Goal: Contribute content: Add original content to the website for others to see

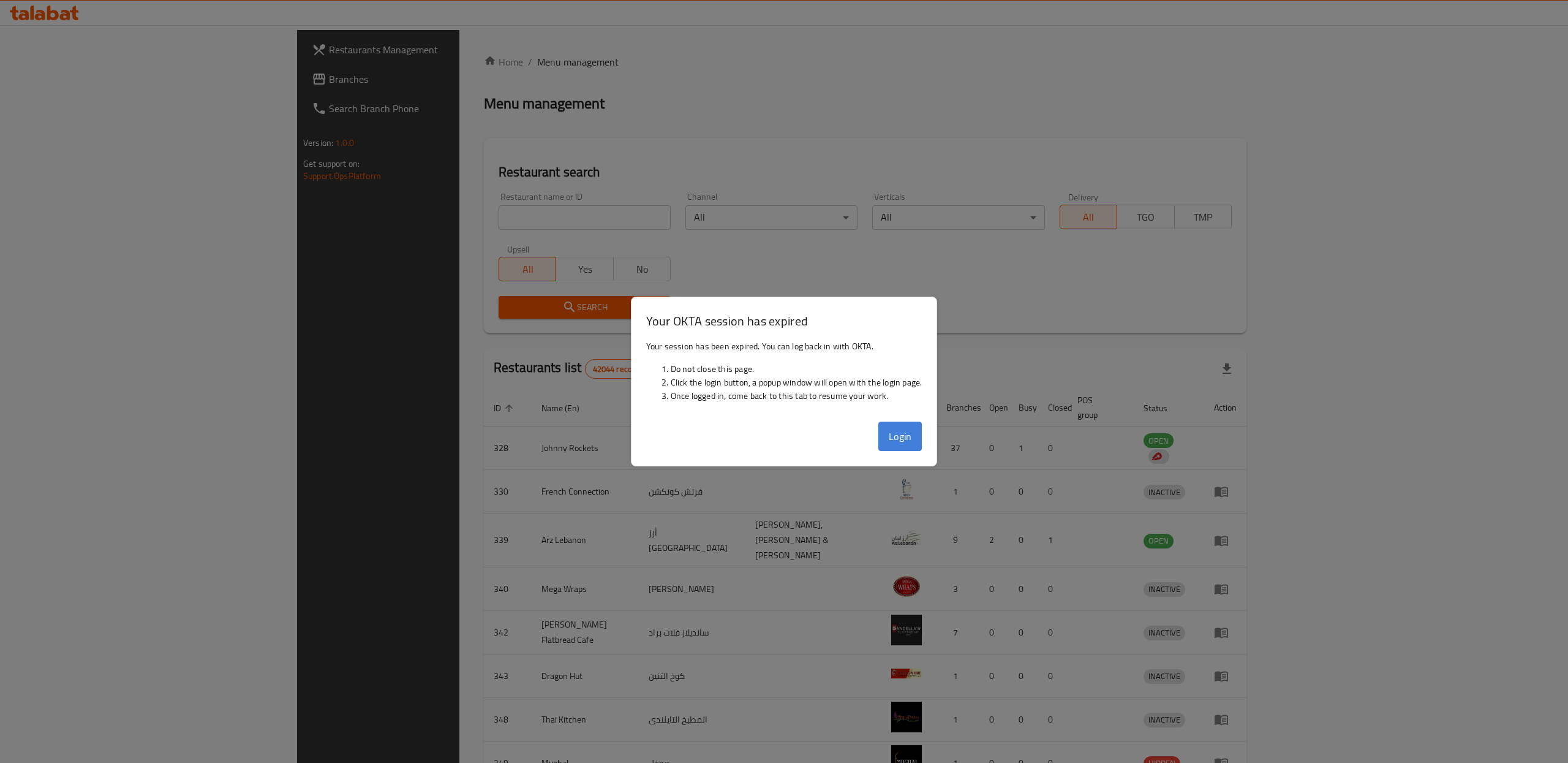
click at [897, 441] on button "Login" at bounding box center [900, 436] width 44 height 30
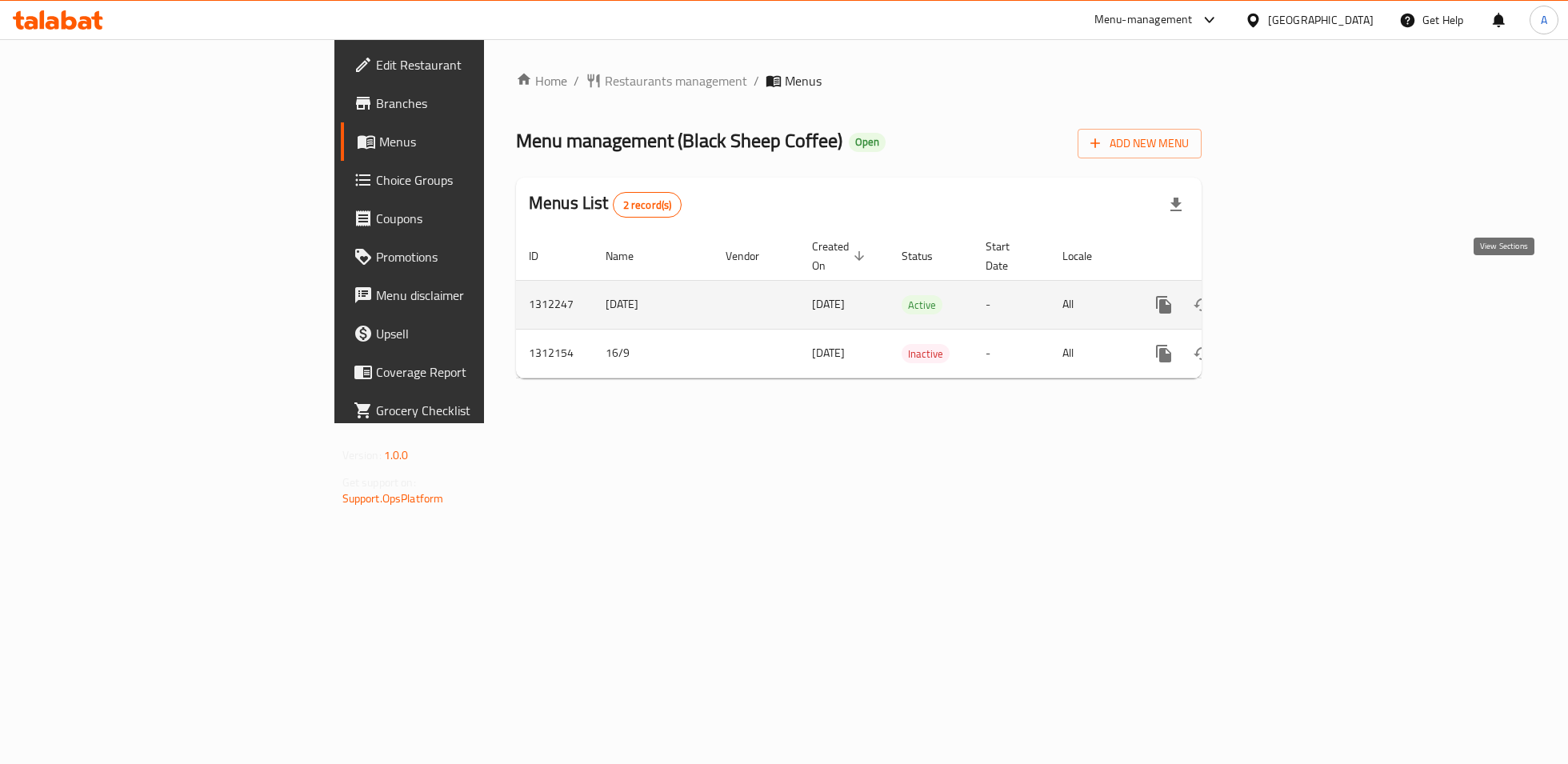
click at [1299, 286] on link "enhanced table" at bounding box center [1279, 304] width 39 height 39
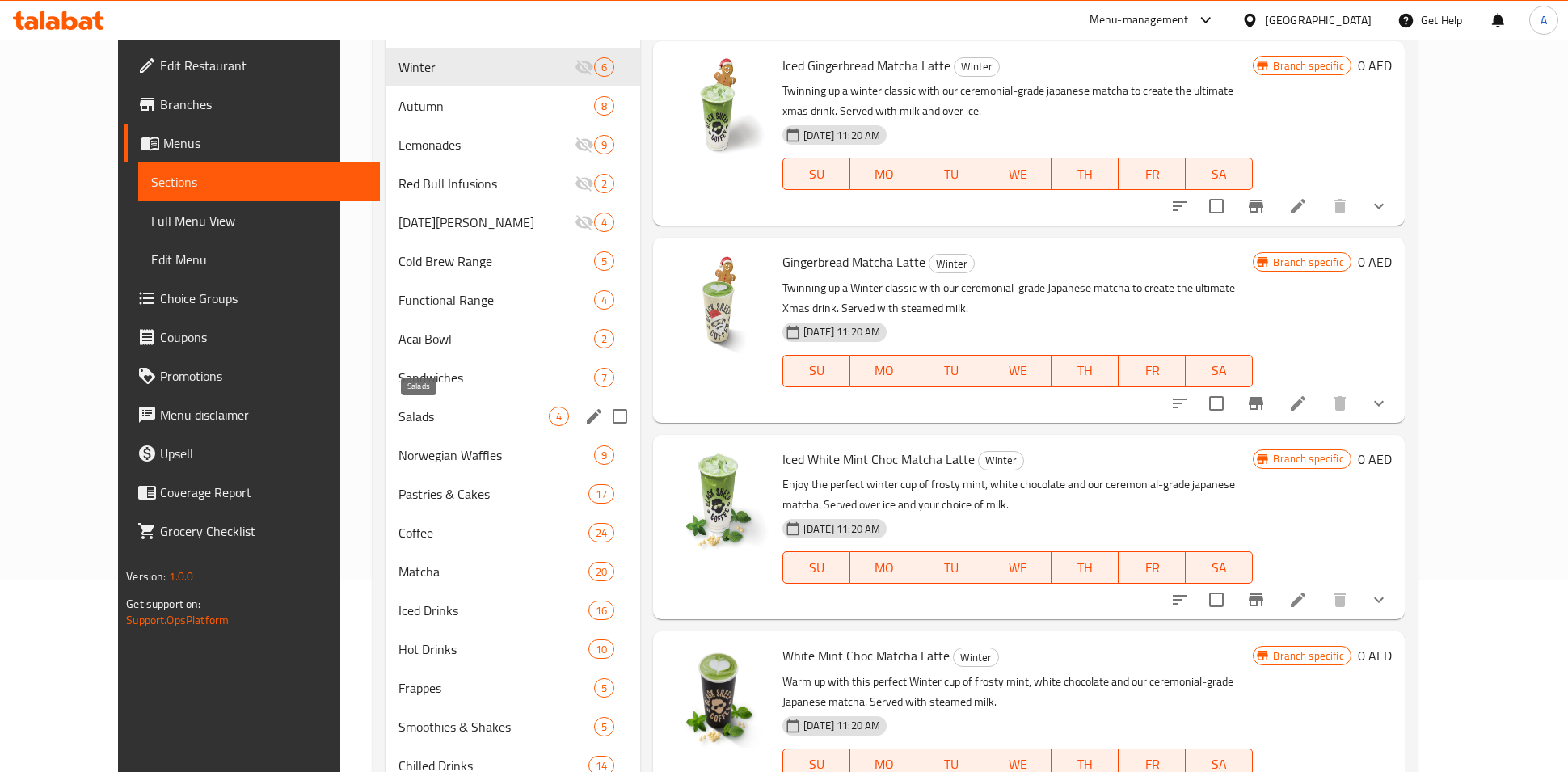
scroll to position [308, 0]
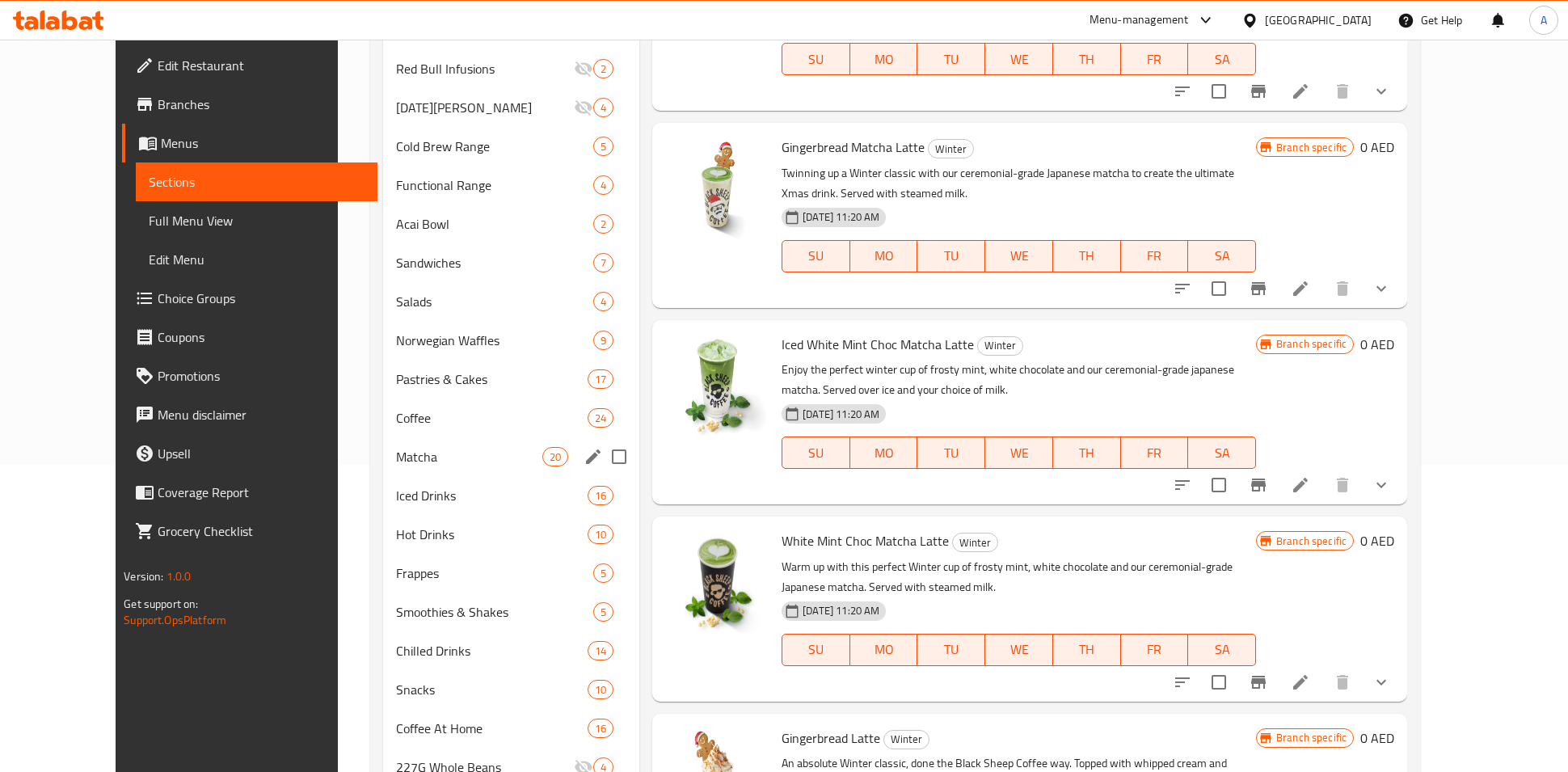
click at [386, 469] on div "Matcha 20" at bounding box center [511, 456] width 257 height 39
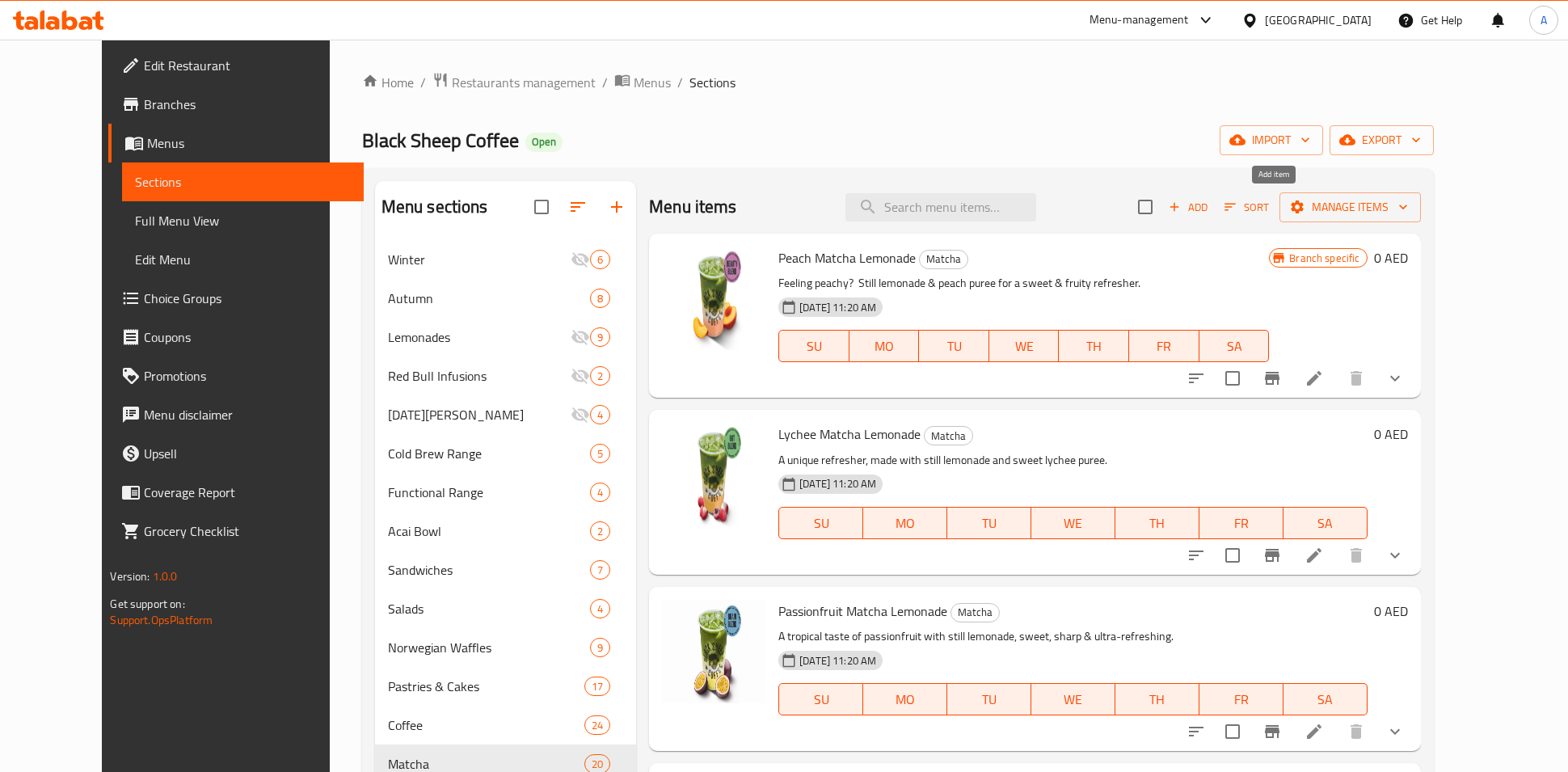
click at [1210, 204] on span "Add" at bounding box center [1188, 207] width 44 height 19
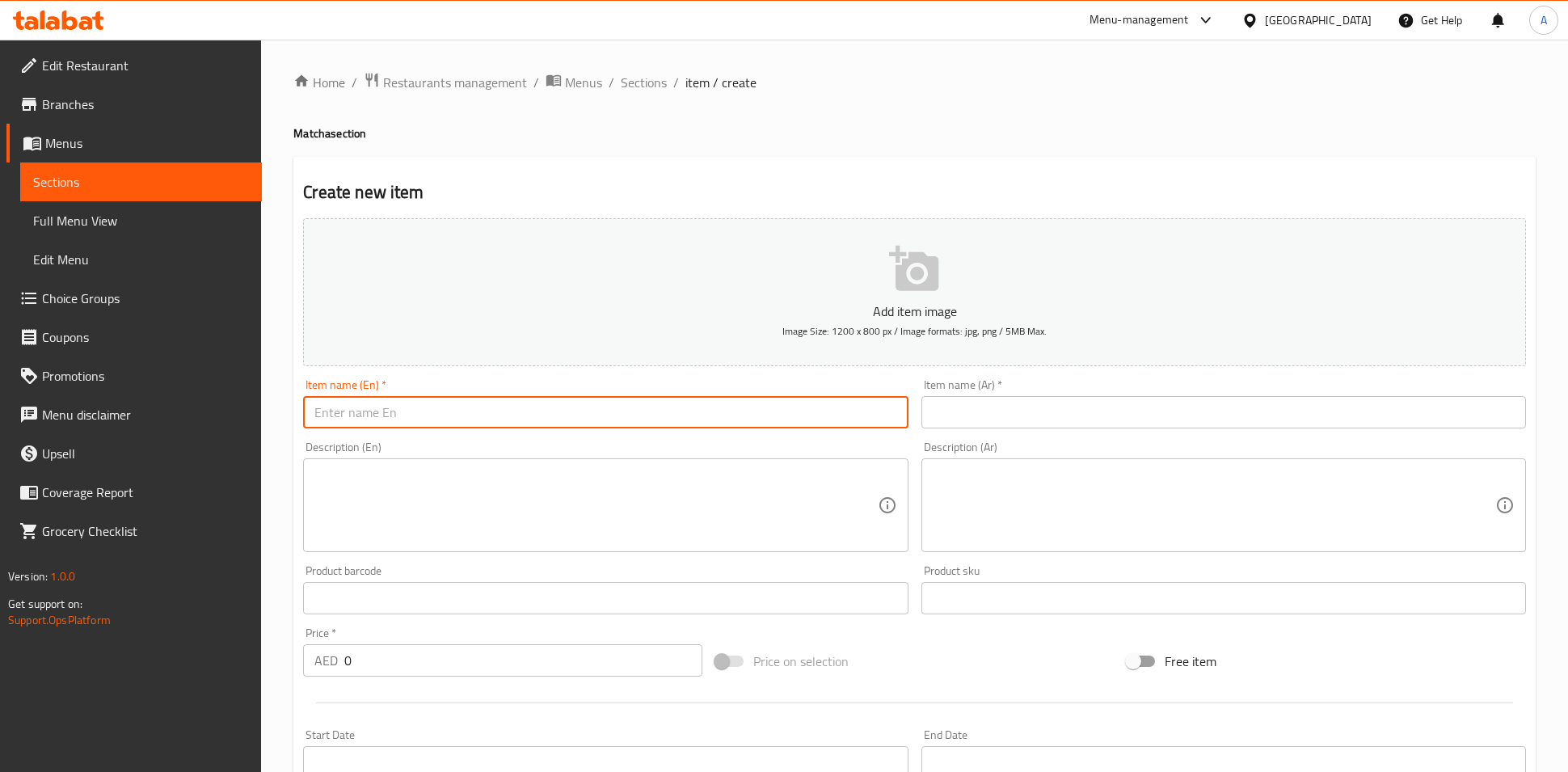
click at [555, 406] on input "text" at bounding box center [605, 413] width 605 height 33
paste input "ICED UBE MATCHA LATTE"
type input "ICED UBE MATCHA LATTE"
click at [721, 474] on textarea at bounding box center [596, 505] width 562 height 77
paste textarea "Our spooky take on matcha - Ceremonial - grade matcha, sweet ube syrup & our mu…"
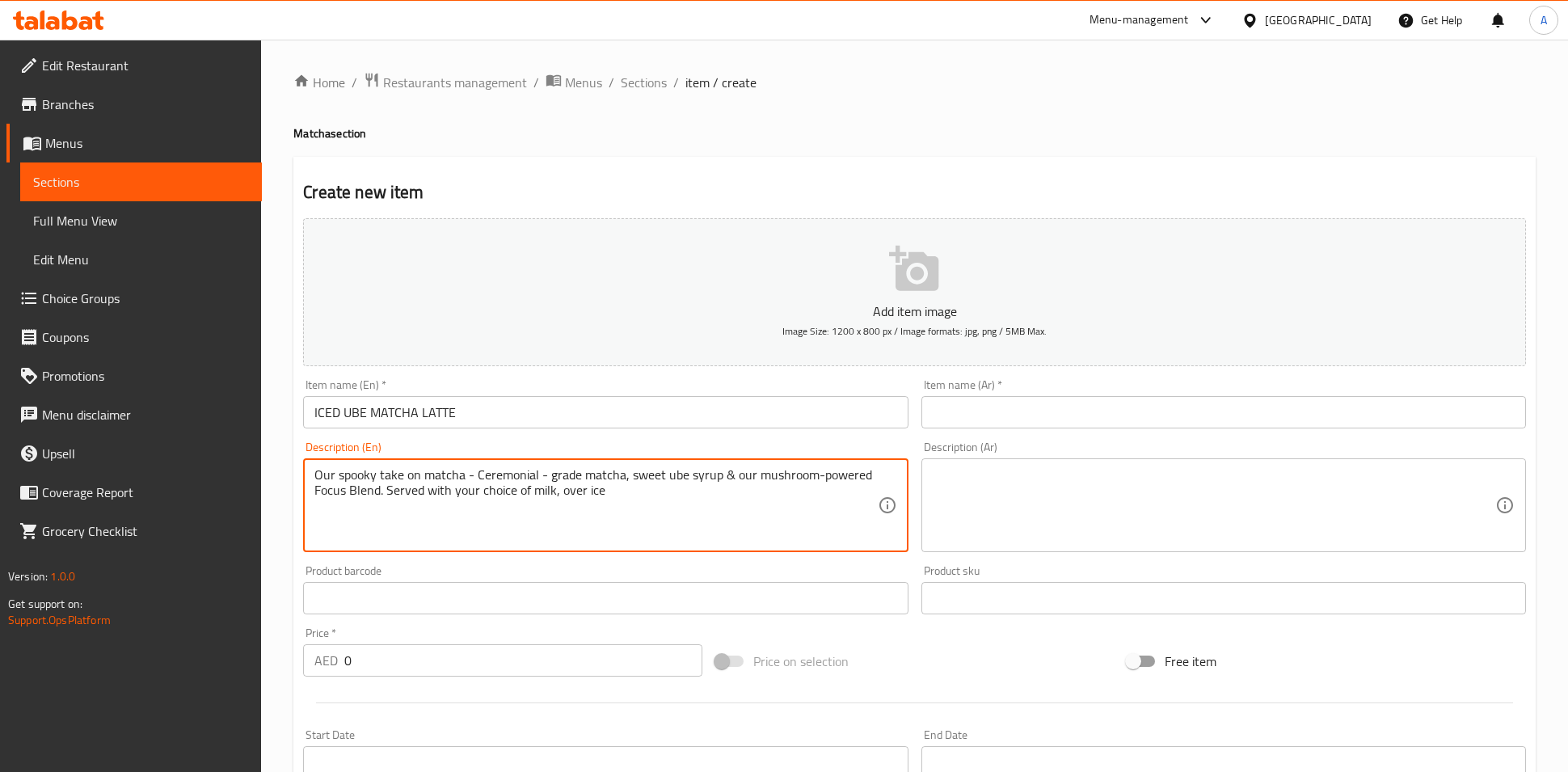
click at [685, 371] on div "Add item image Image Size: 1200 x 800 px / Image formats: jpg, png / 5MB Max." at bounding box center [914, 292] width 1236 height 161
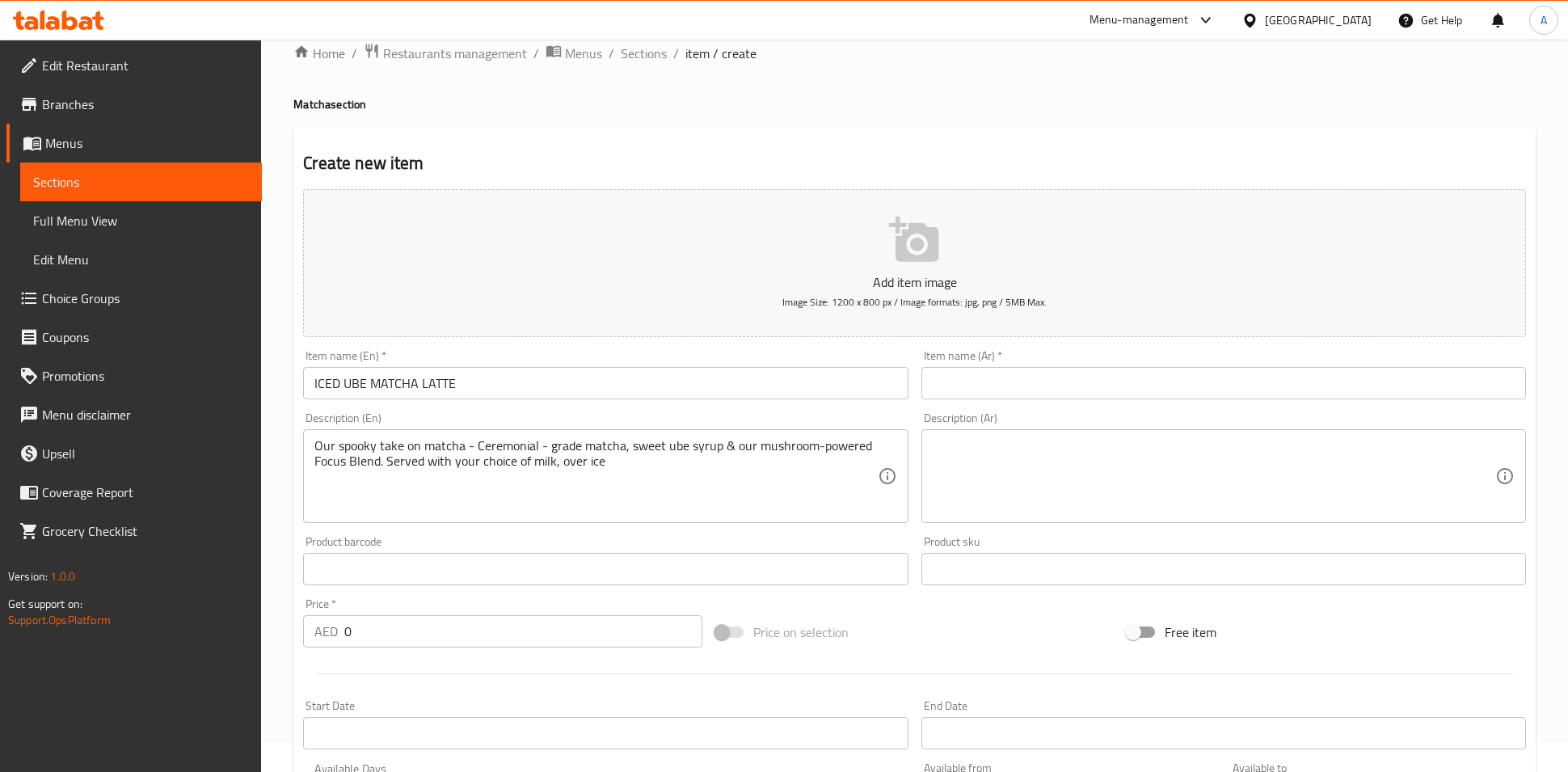
scroll to position [29, 0]
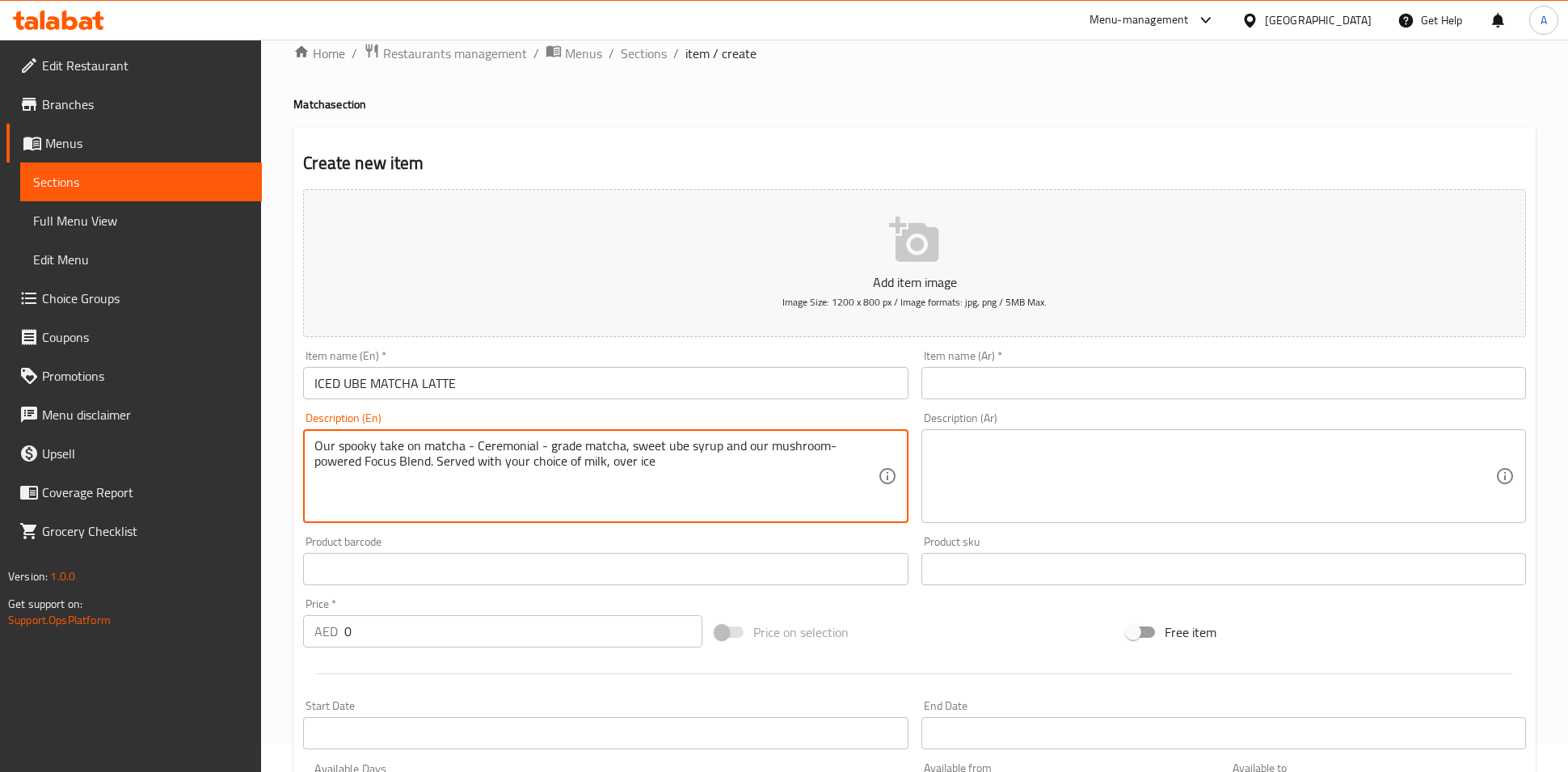
type textarea "Our spooky take on matcha - Ceremonial - grade matcha, sweet ube syrup and our …"
click at [732, 134] on div "Create new item Add item image Image Size: 1200 x 800 px / Image formats: jpg, …" at bounding box center [915, 599] width 1242 height 942
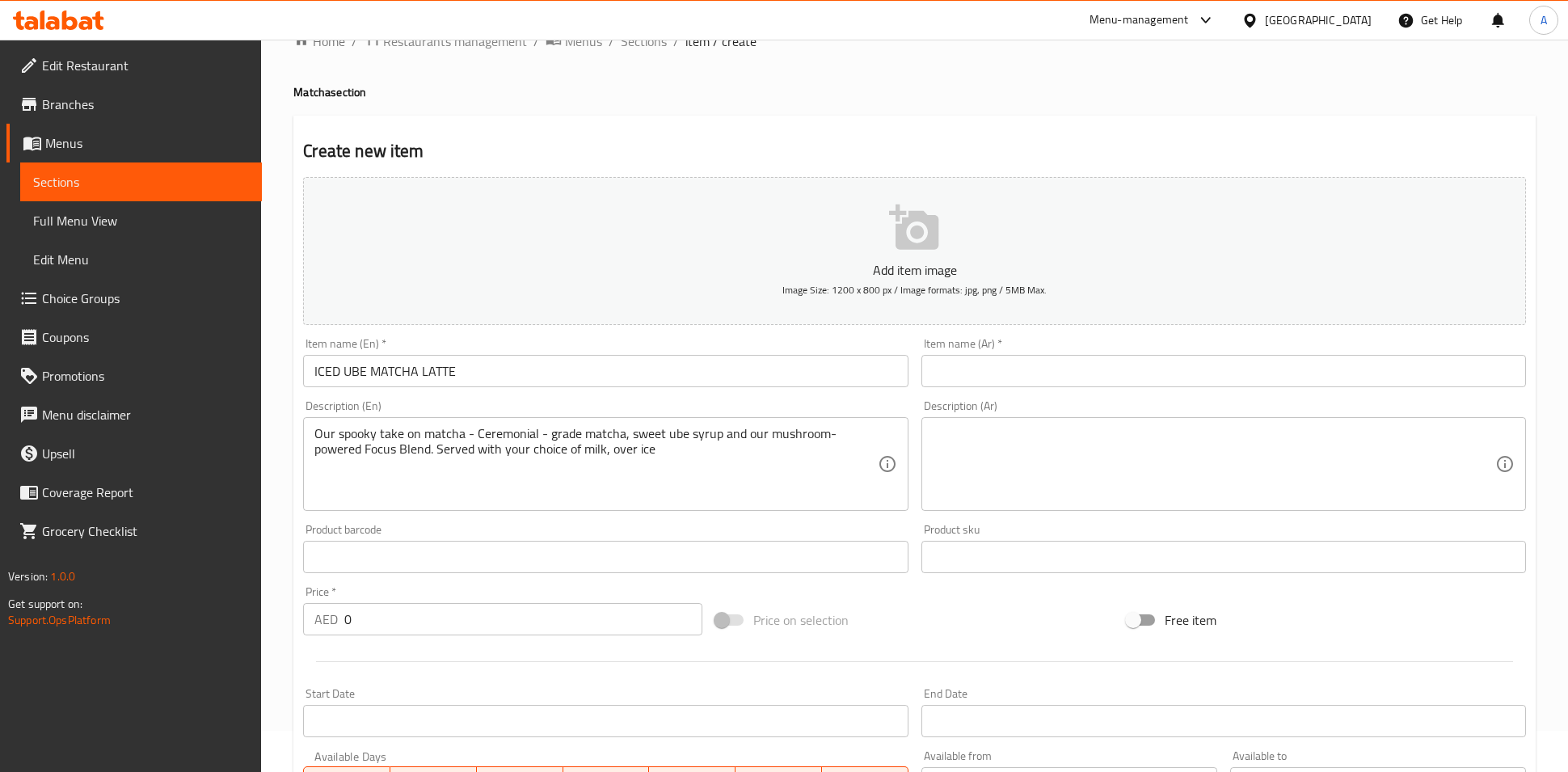
scroll to position [56, 0]
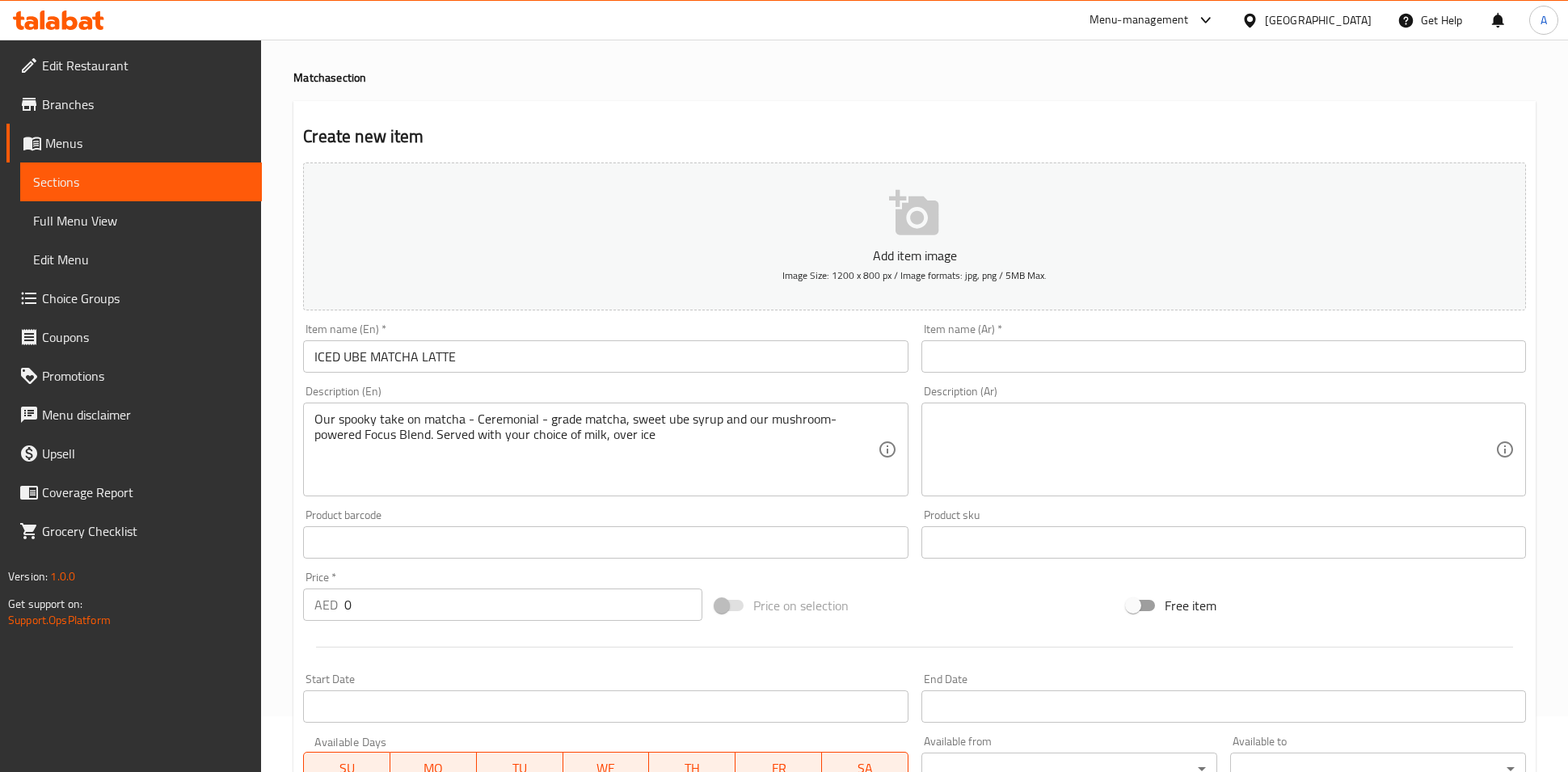
click at [920, 233] on icon "button" at bounding box center [914, 212] width 49 height 45
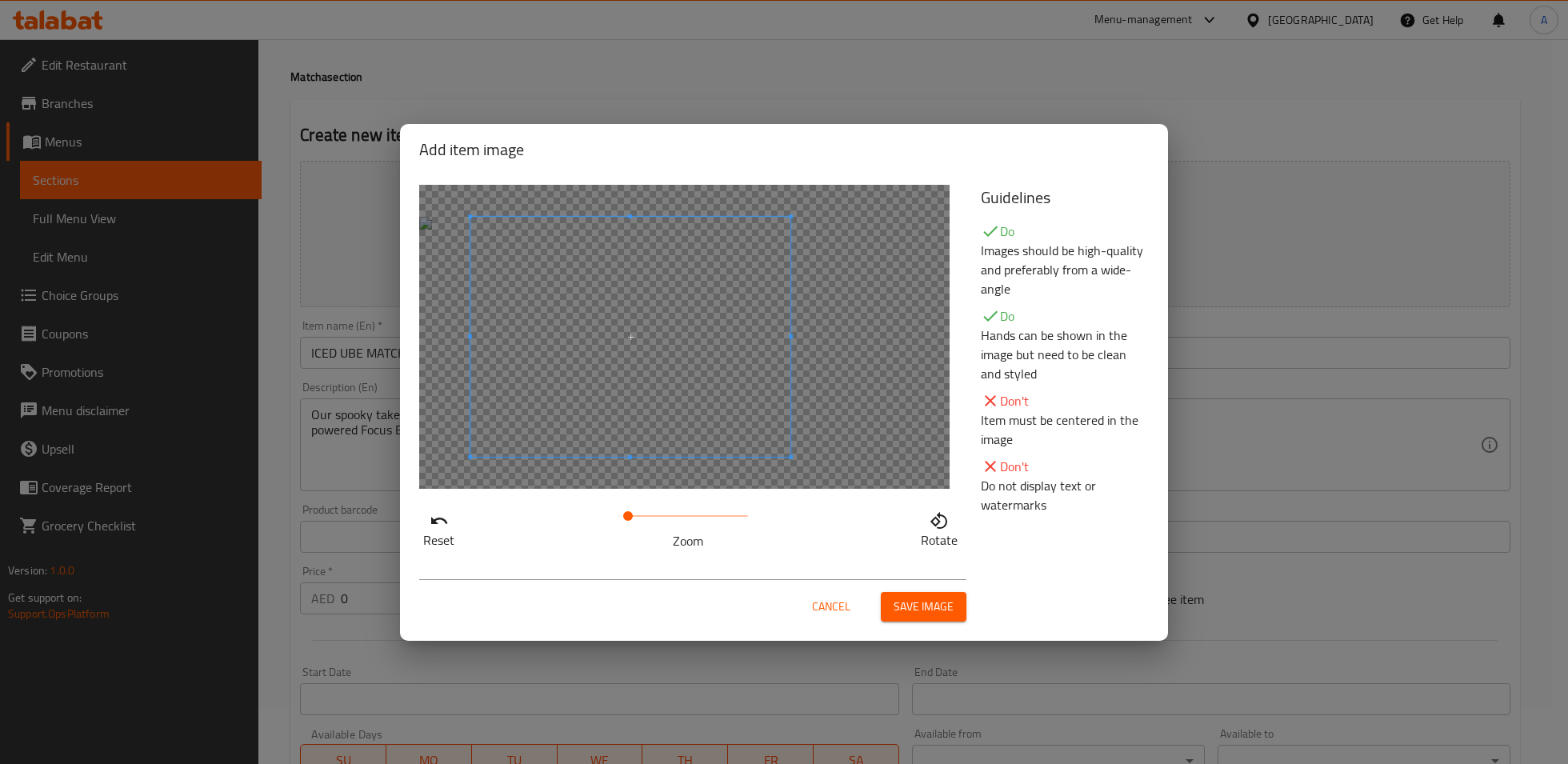
click at [714, 392] on span at bounding box center [630, 337] width 320 height 240
click at [899, 601] on span "Save image" at bounding box center [924, 607] width 60 height 20
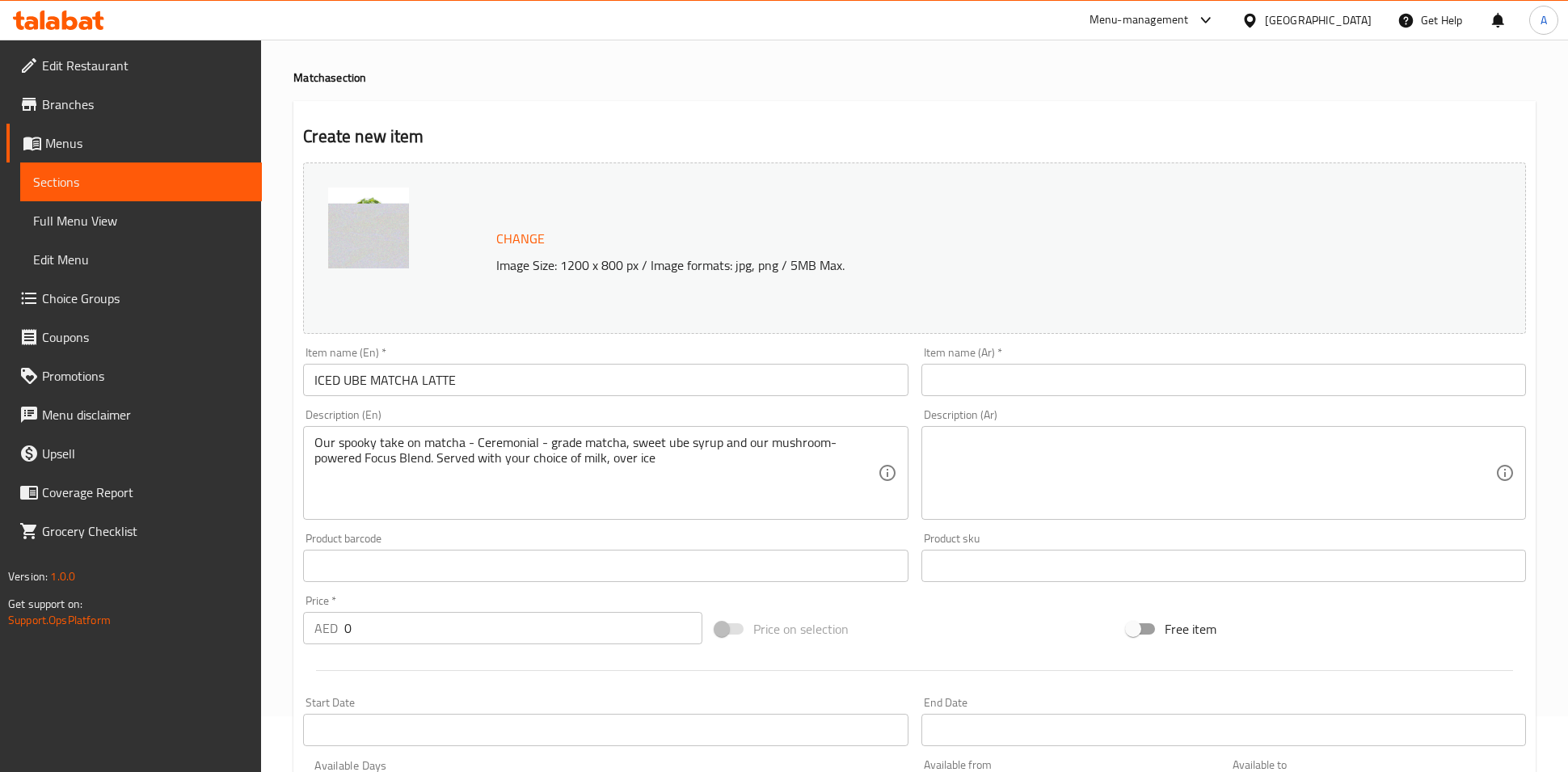
click at [558, 352] on div "Item name (En)   * ICED UBE MATCHA LATTE Item name (En) *" at bounding box center [605, 371] width 605 height 49
click at [552, 377] on input "ICED UBE MATCHA LATTE" at bounding box center [605, 380] width 605 height 33
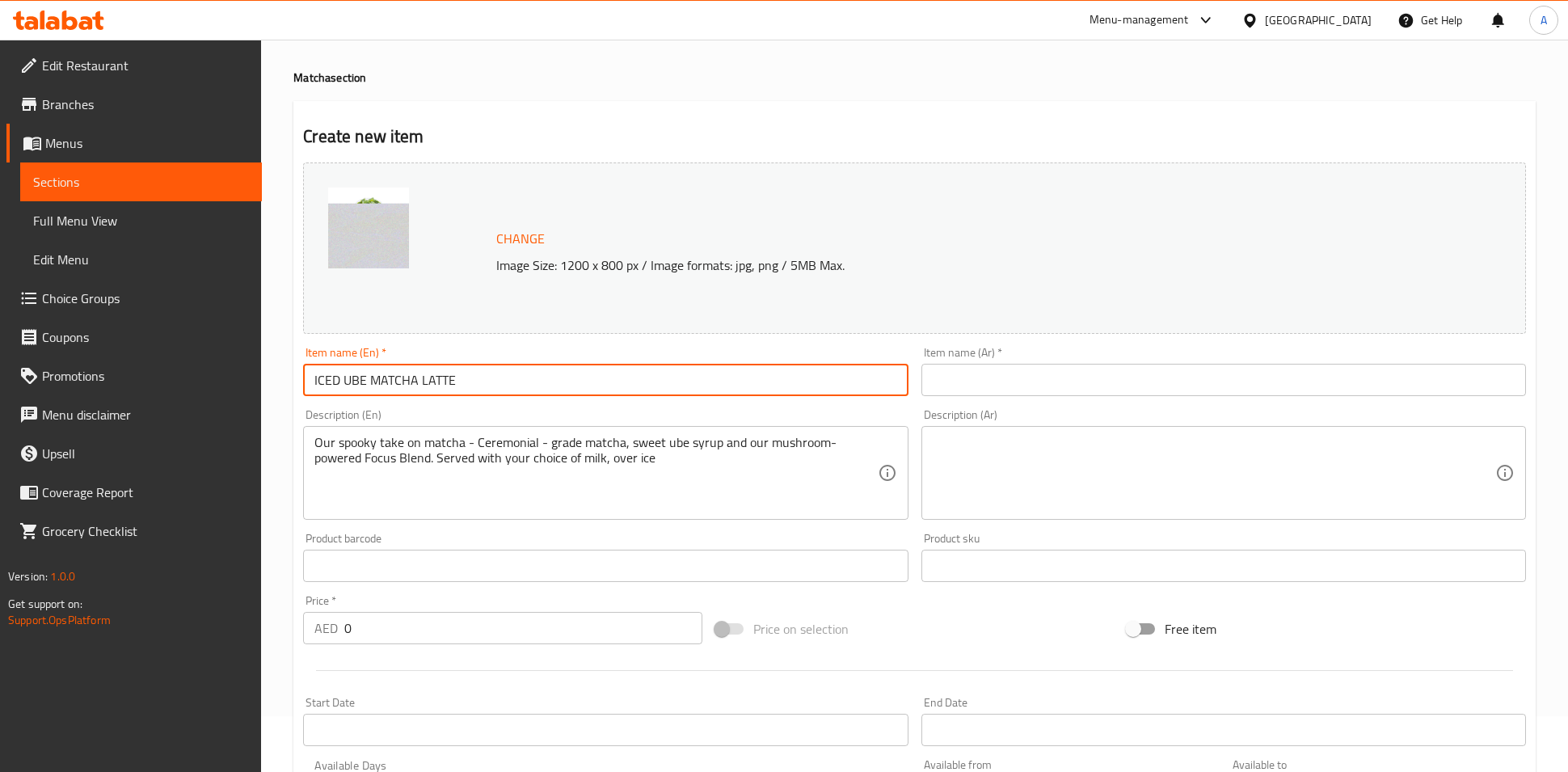
click at [552, 378] on input "ICED UBE MATCHA LATTE" at bounding box center [605, 380] width 605 height 33
click at [551, 377] on input "ICED UBE MATCHA LATTE" at bounding box center [605, 380] width 605 height 33
click at [950, 385] on input "text" at bounding box center [1223, 380] width 605 height 33
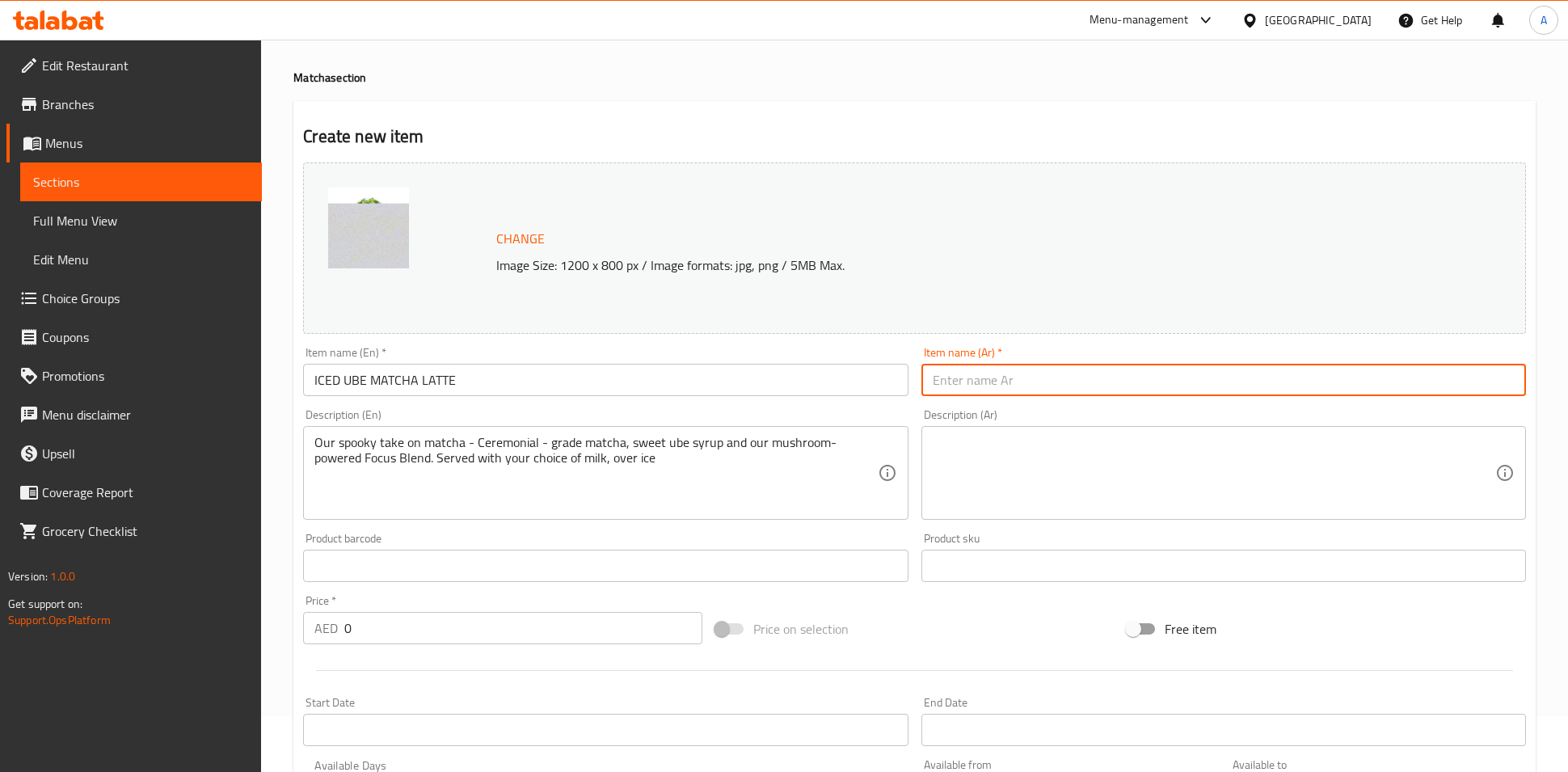
click at [950, 385] on input "text" at bounding box center [1223, 380] width 605 height 33
paste input "لاتيه الماتشا المثلج بنكهة الأوبي"
type input "لاتيه الماتشا المثلج بنكهة الأوبي"
drag, startPoint x: 982, startPoint y: 451, endPoint x: 992, endPoint y: 446, distance: 11.2
click at [983, 451] on textarea at bounding box center [1214, 474] width 562 height 77
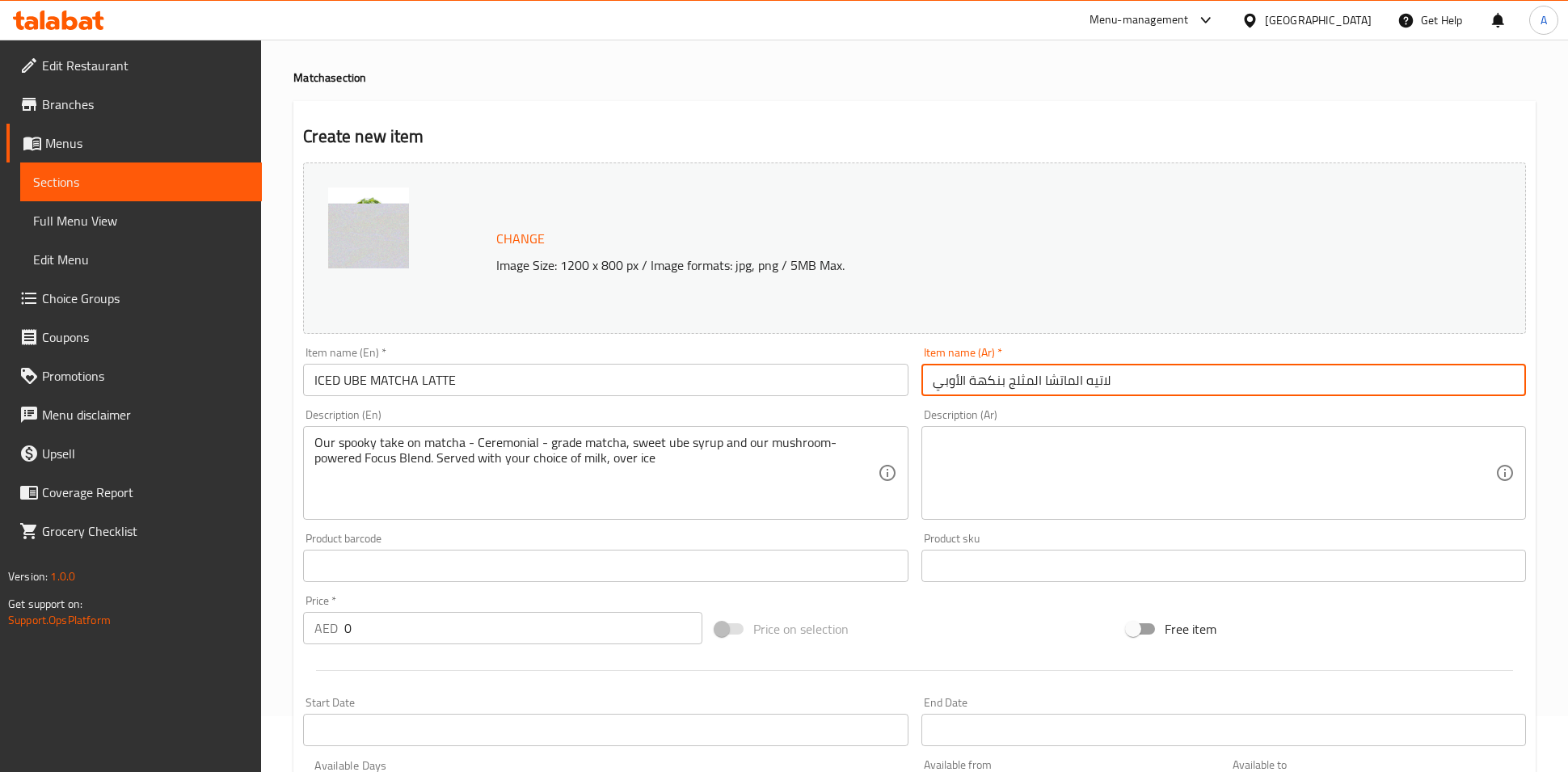
paste textarea "لمستنا المخيفة على الماتشا - ماتشا بدرجة احتفالية، وشراب الأوبي الحلو، ومزيج ال…"
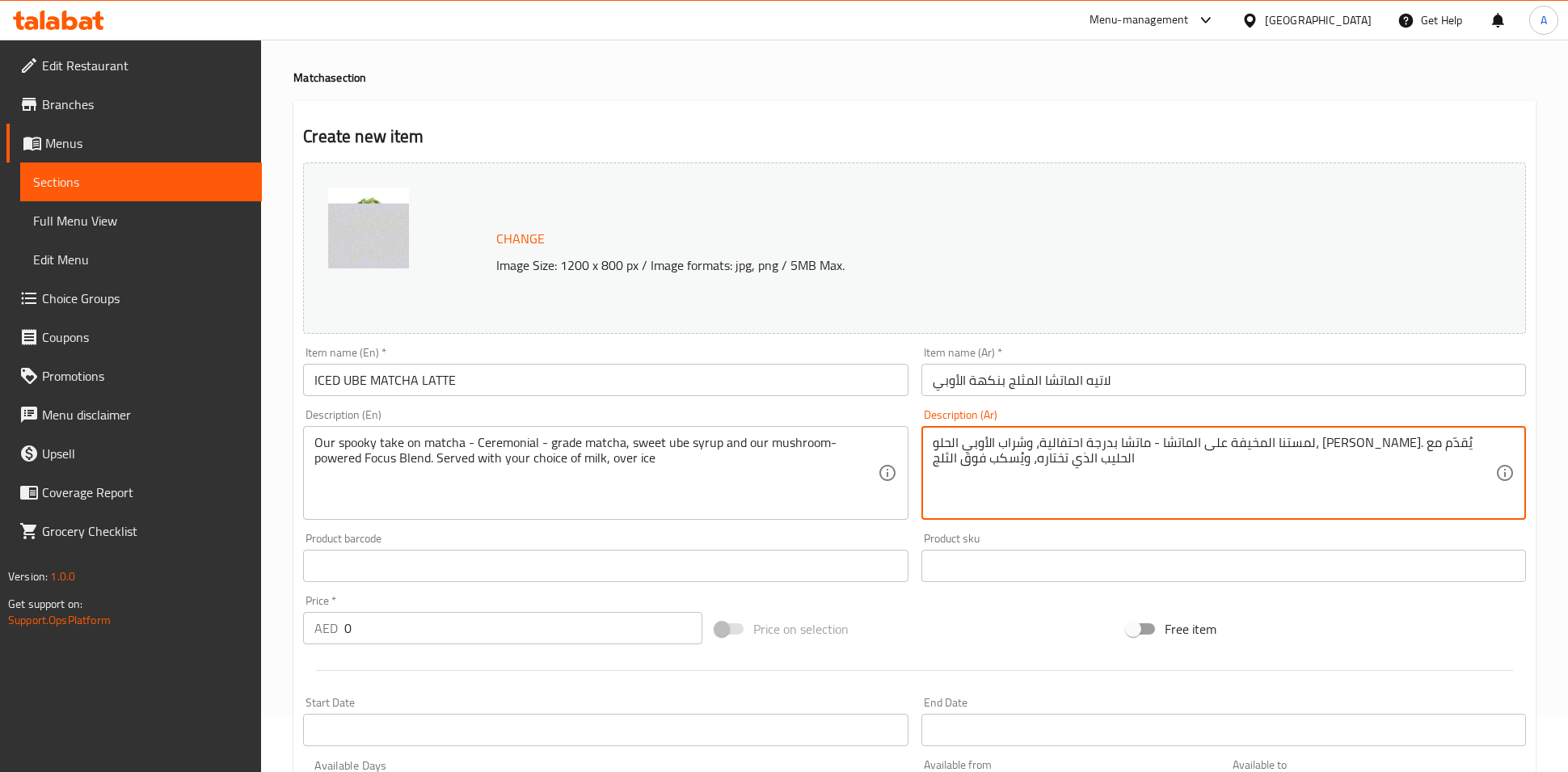
type textarea "لمستنا المخيفة على الماتشا - ماتشا بدرجة احتفالية، وشراب الأوبي الحلو، ومزيج ال…"
click at [1108, 347] on div "Item name (Ar)   * لاتيه الماتشا المثلج بنكهة الأوبي Item name (Ar) *" at bounding box center [1223, 371] width 605 height 49
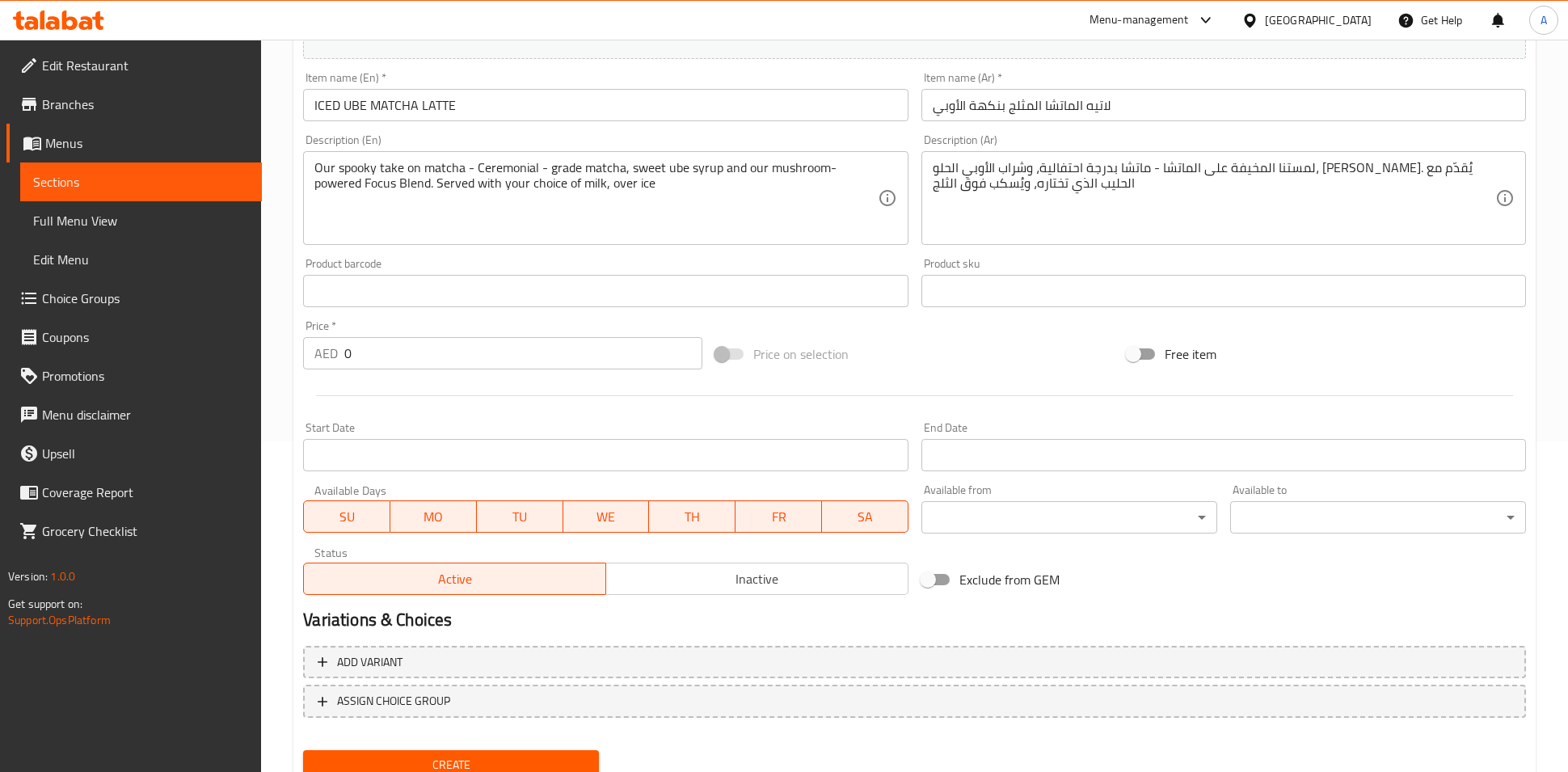
scroll to position [395, 0]
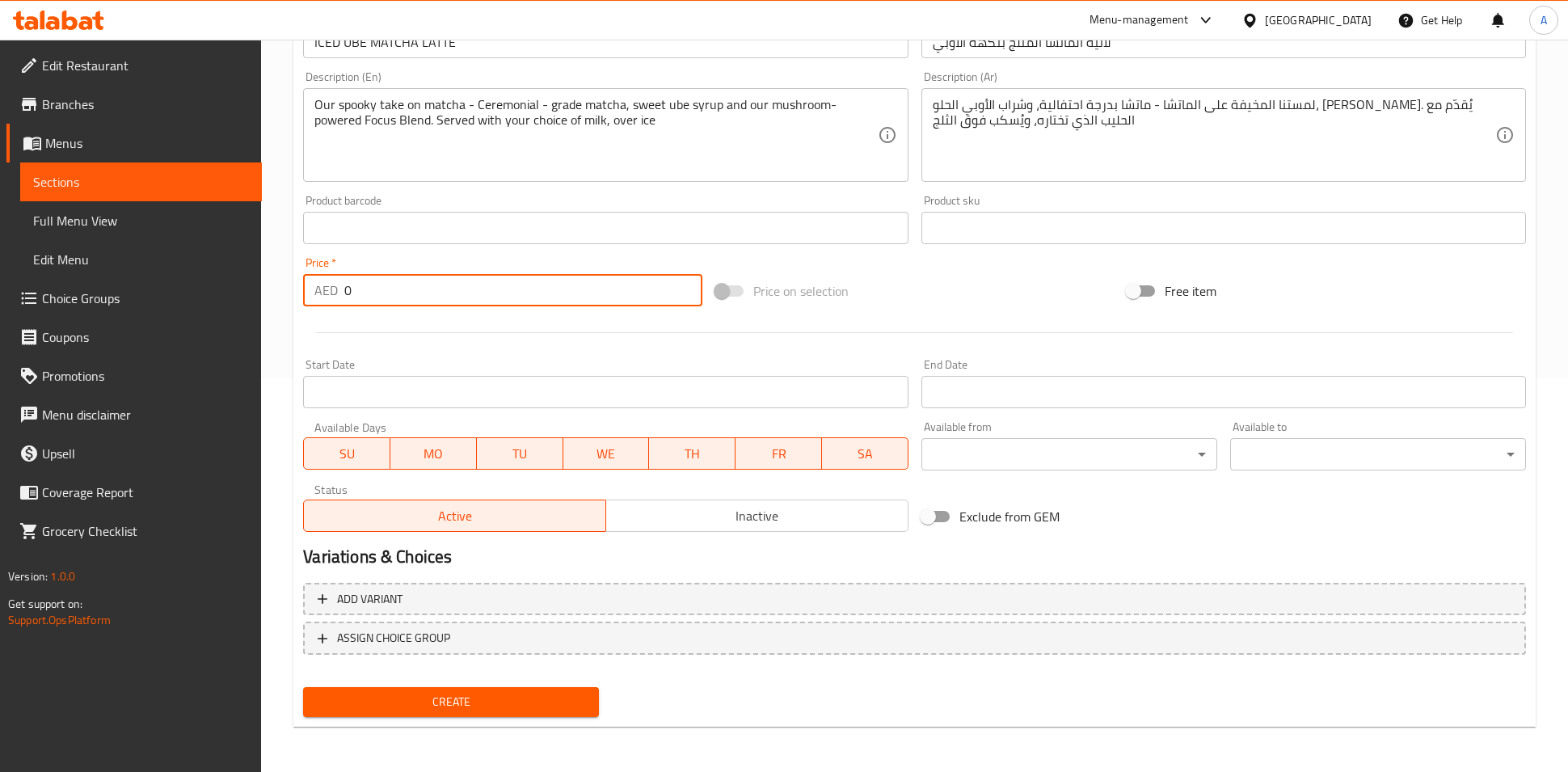
drag, startPoint x: 372, startPoint y: 289, endPoint x: 376, endPoint y: 276, distance: 13.6
click at [373, 288] on input "0" at bounding box center [523, 290] width 358 height 33
type input "2"
type input "32"
click at [613, 419] on div "Available Days SU MO TU WE TH FR SA" at bounding box center [605, 445] width 618 height 63
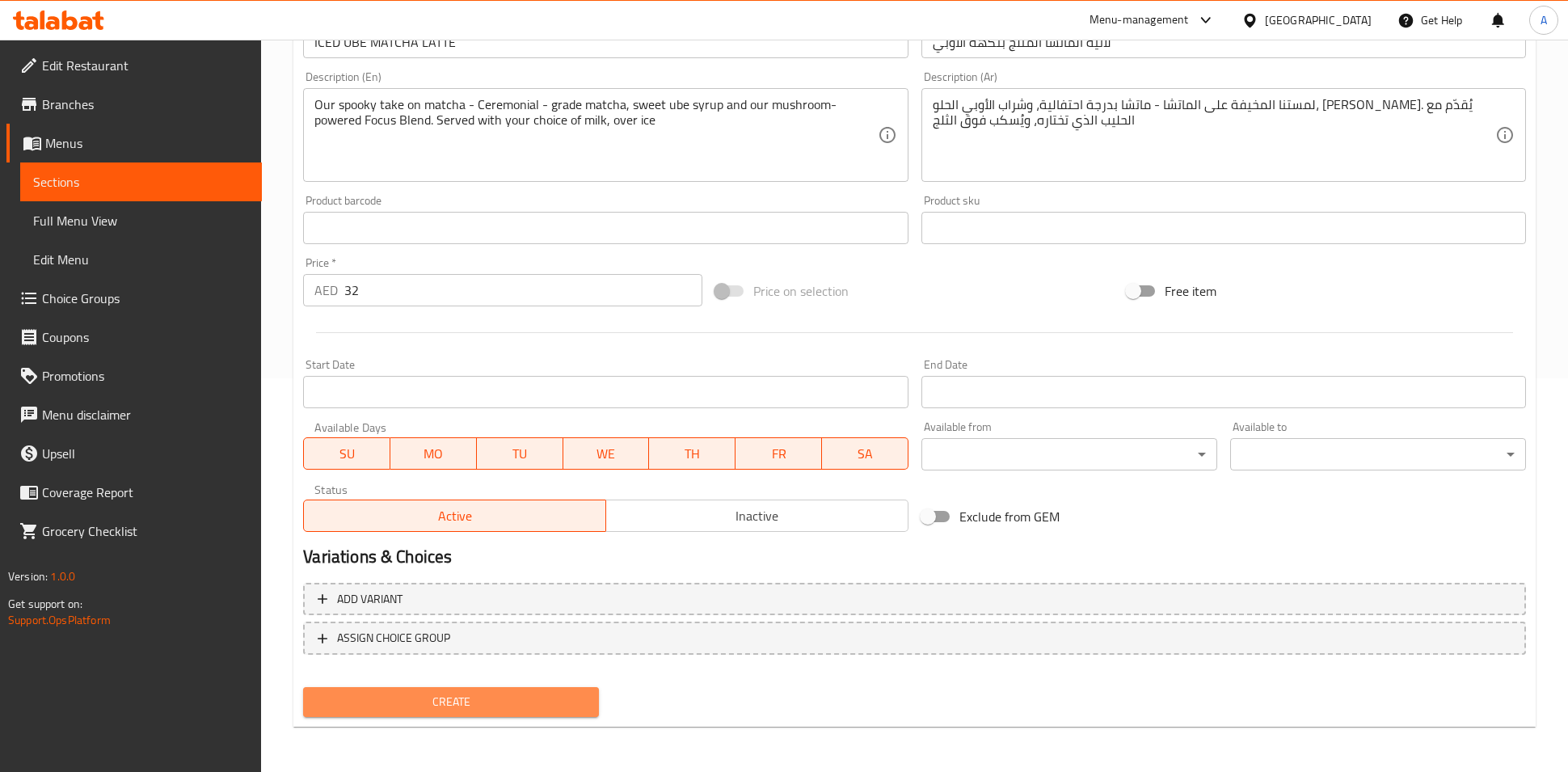
click at [469, 714] on button "Create" at bounding box center [451, 702] width 296 height 30
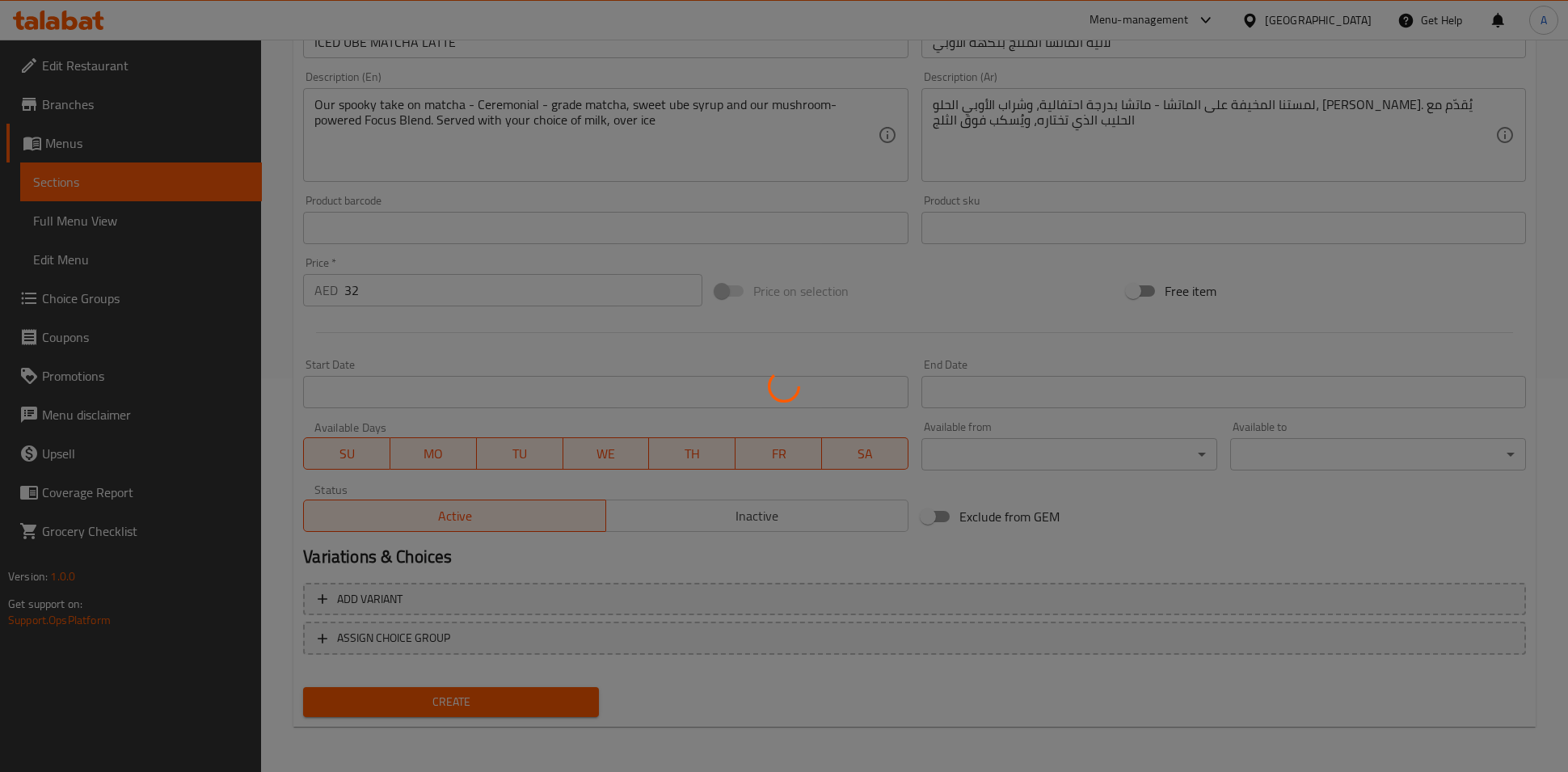
type input "0"
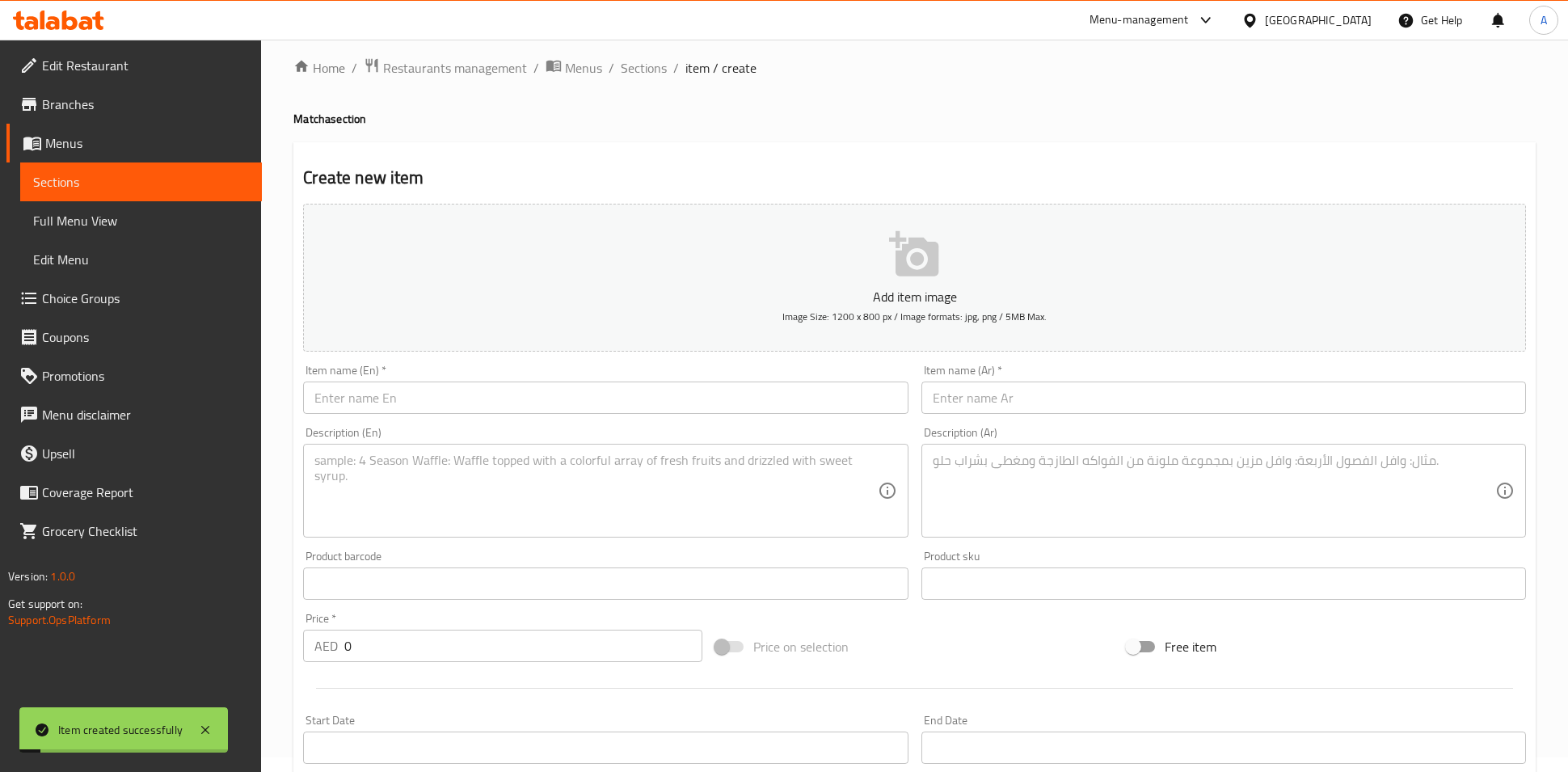
scroll to position [0, 0]
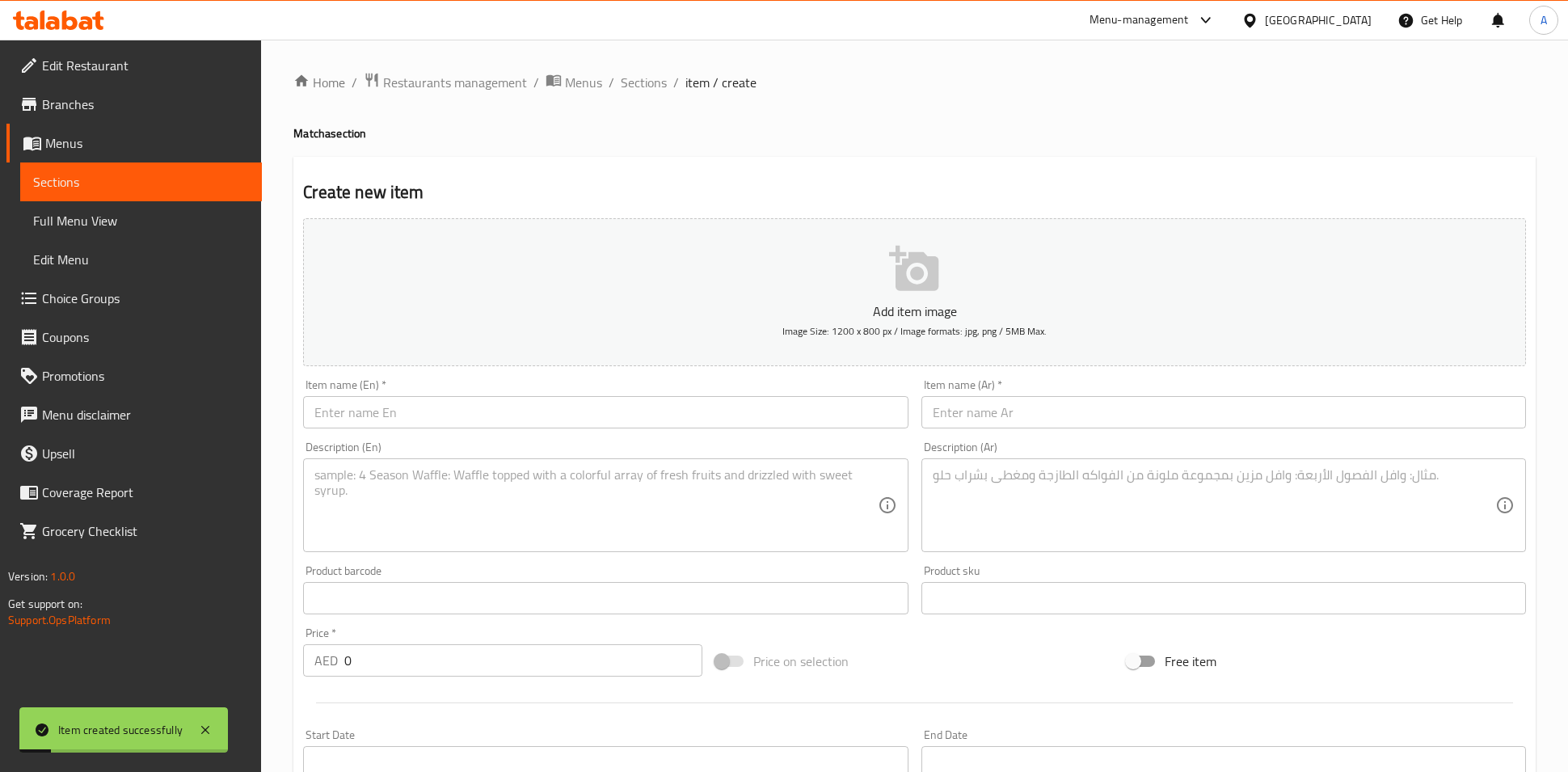
click at [657, 78] on span "Sections" at bounding box center [644, 82] width 46 height 19
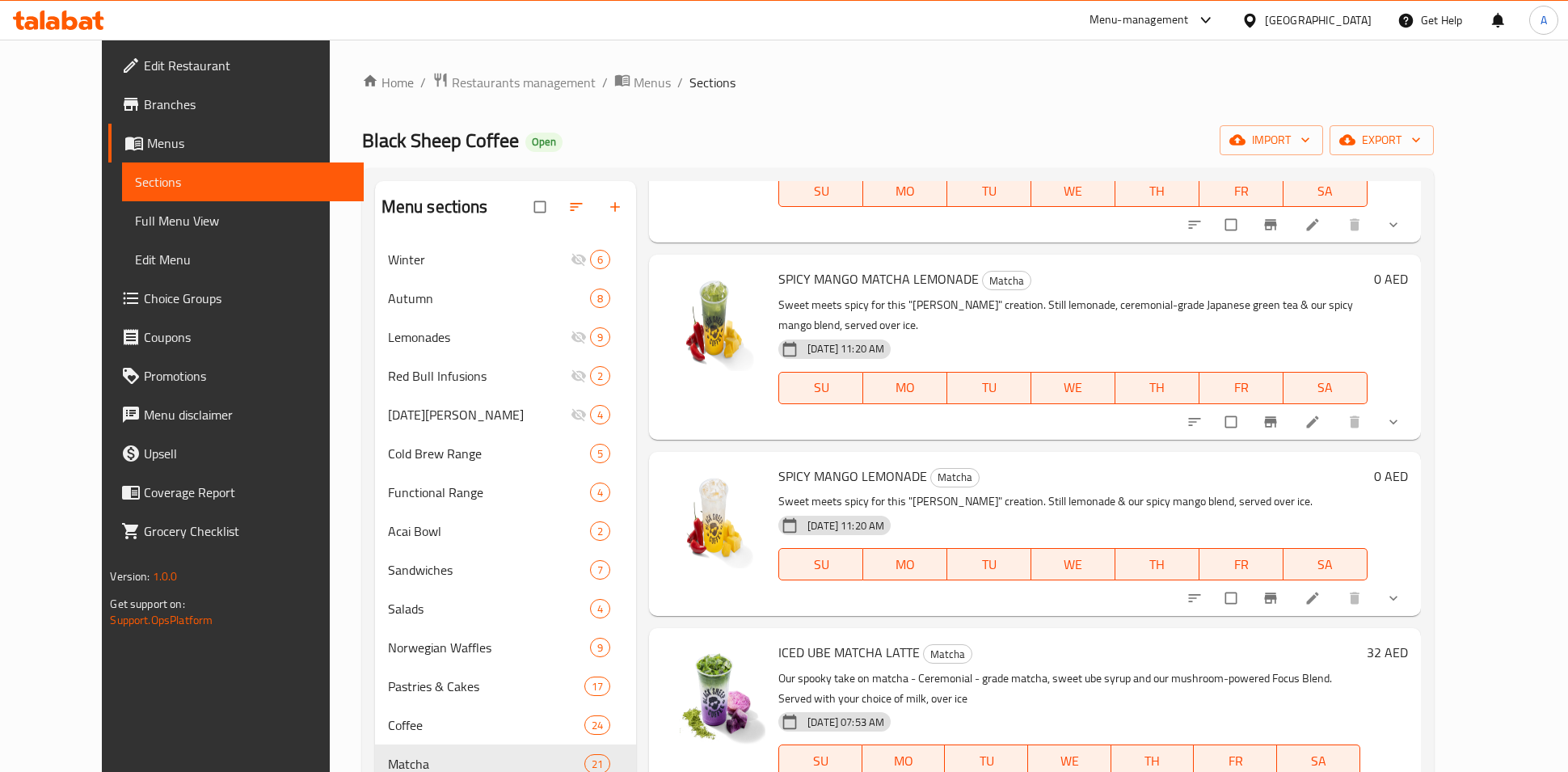
scroll to position [1552, 0]
